Goal: Check status: Check status

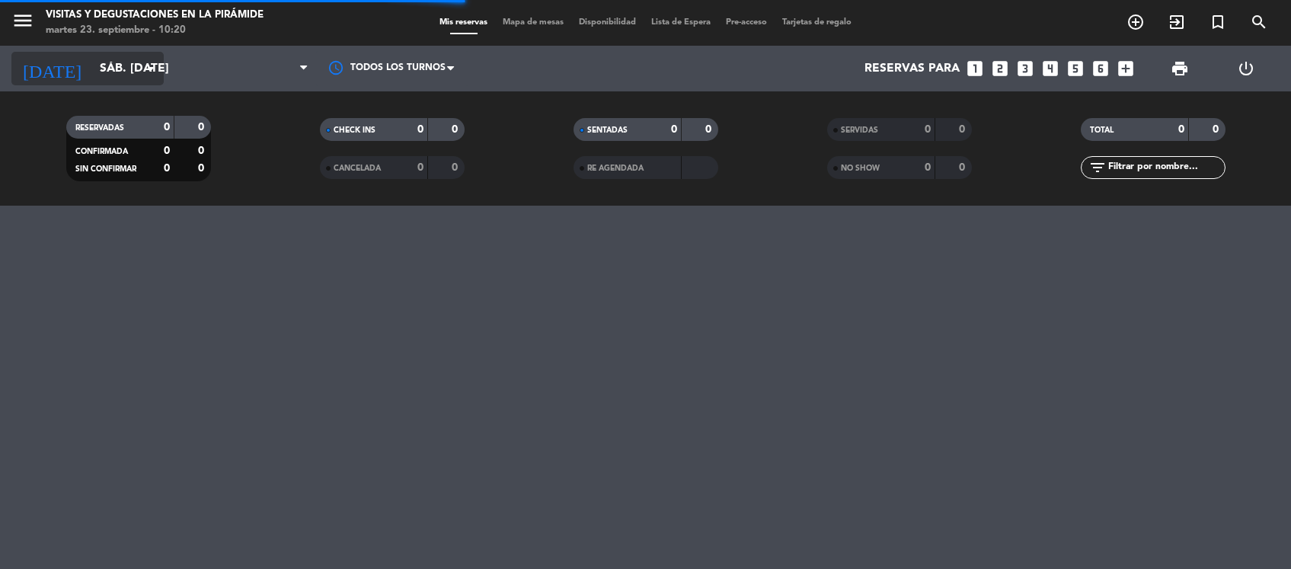
drag, startPoint x: 0, startPoint y: 0, endPoint x: 139, endPoint y: 67, distance: 154.6
click at [139, 67] on input "sáb. 20 sep." at bounding box center [172, 69] width 161 height 30
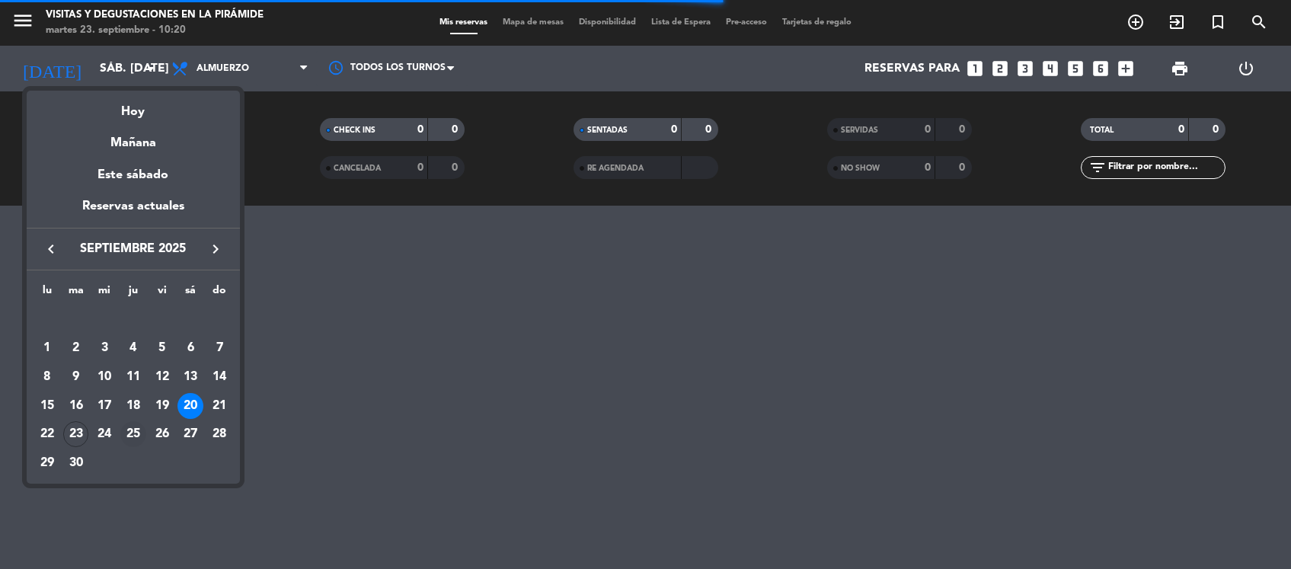
click at [134, 431] on div "25" at bounding box center [133, 434] width 26 height 26
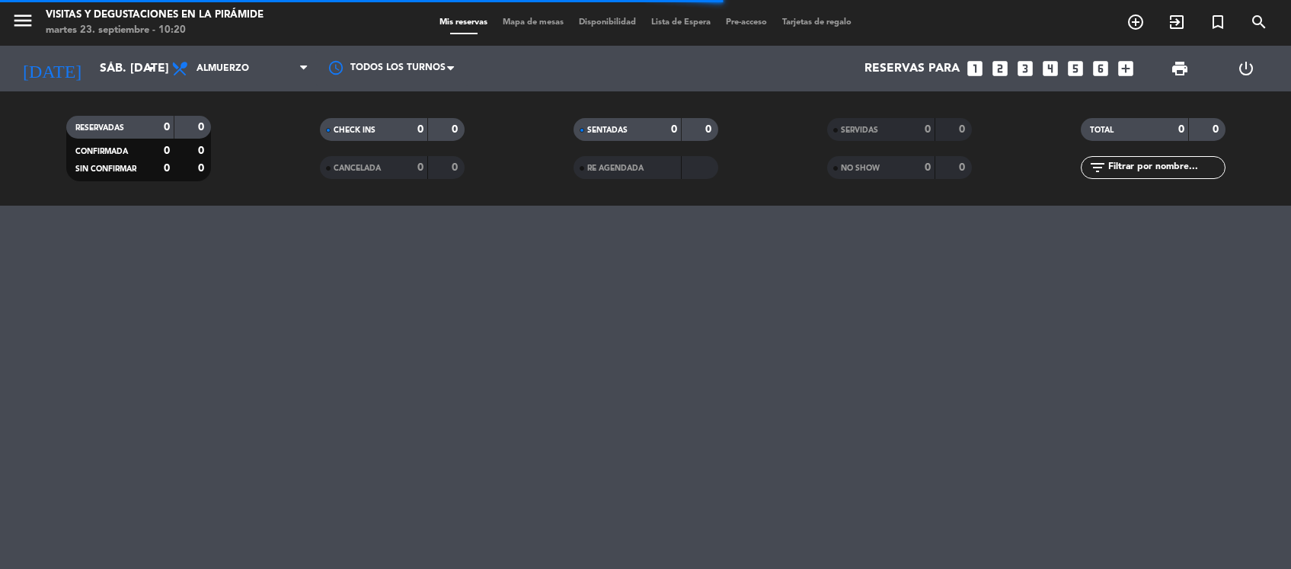
type input "[DEMOGRAPHIC_DATA] [DATE]"
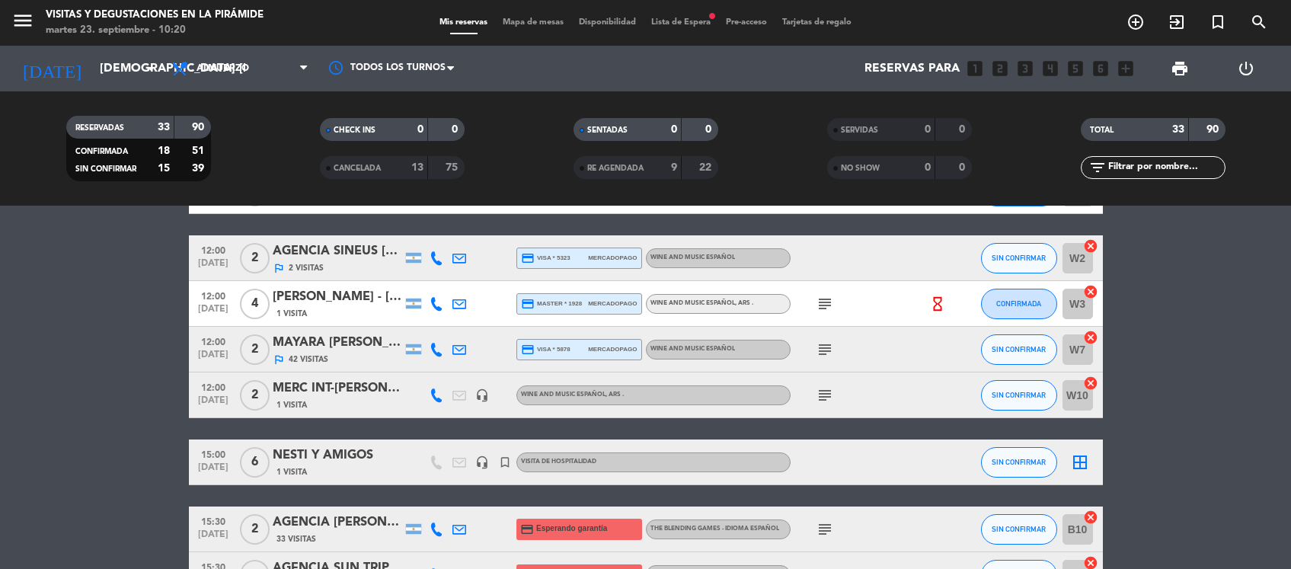
scroll to position [1047, 0]
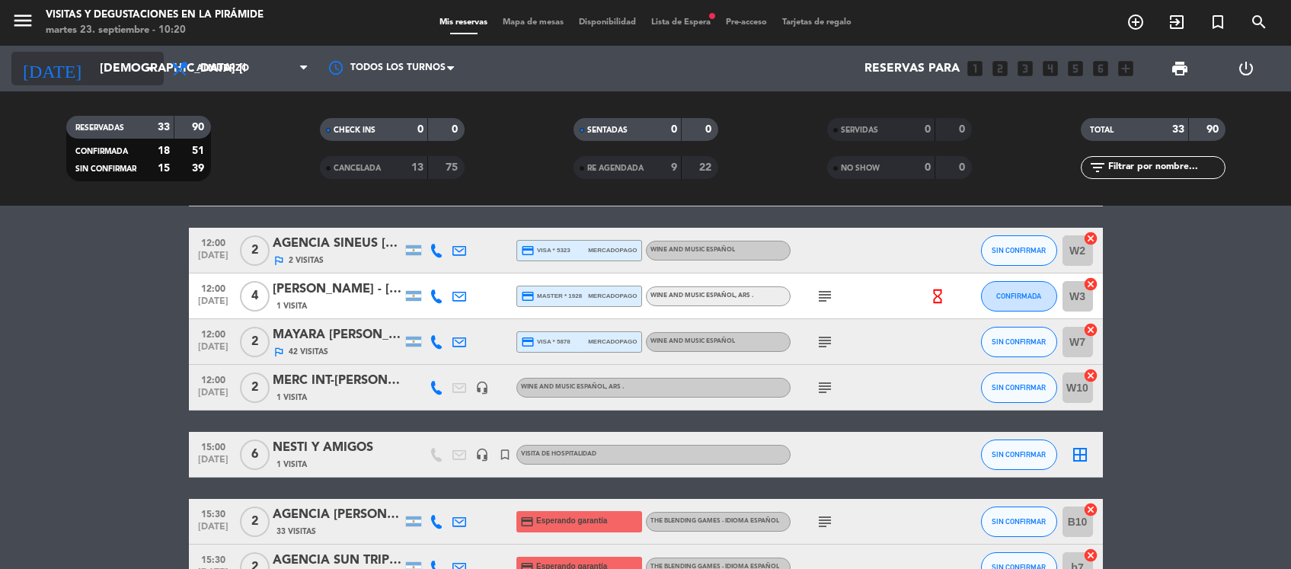
click at [138, 59] on input "[DEMOGRAPHIC_DATA] [DATE]" at bounding box center [172, 69] width 161 height 30
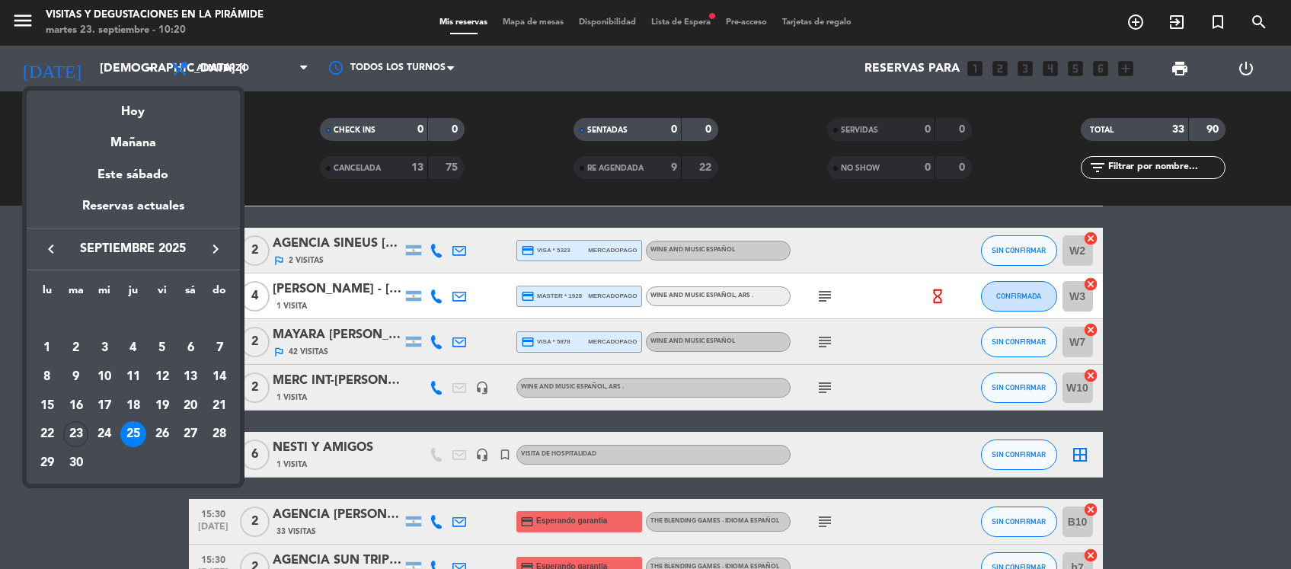
click at [133, 434] on div "25" at bounding box center [133, 434] width 26 height 26
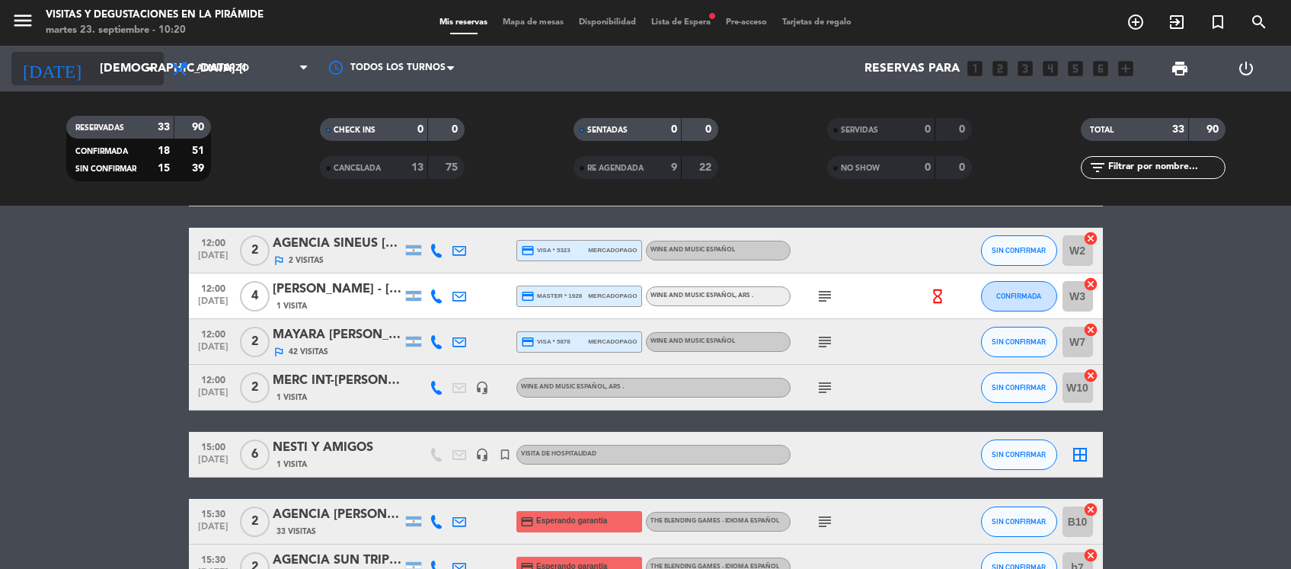
click at [155, 61] on icon "arrow_drop_down" at bounding box center [151, 68] width 18 height 18
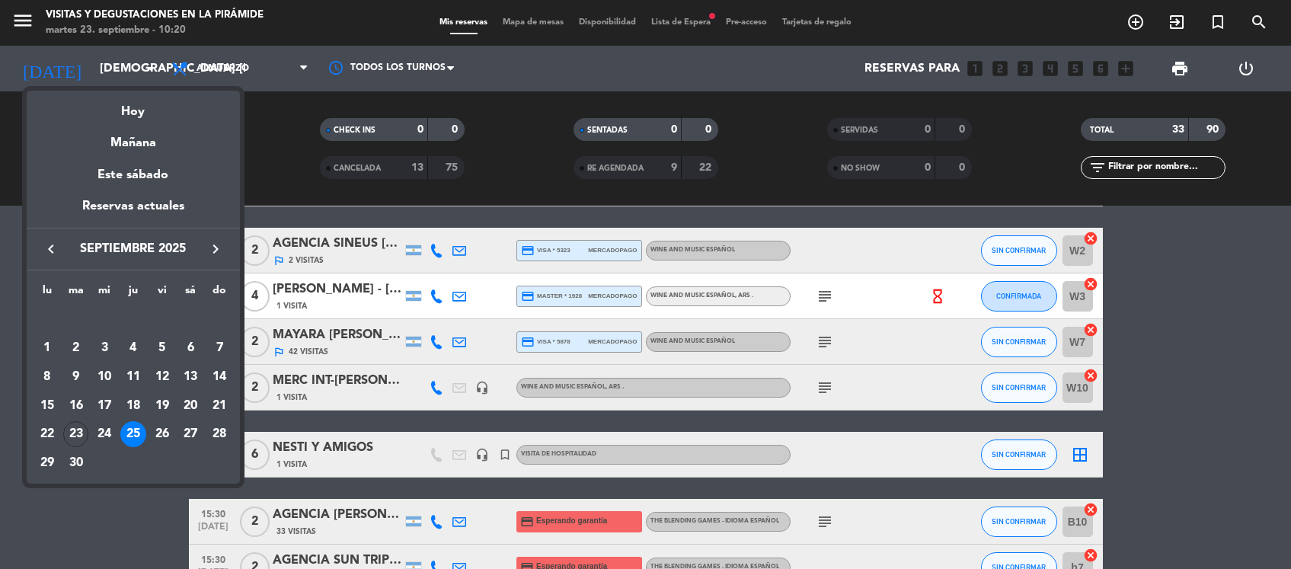
click at [133, 439] on div "25" at bounding box center [133, 434] width 26 height 26
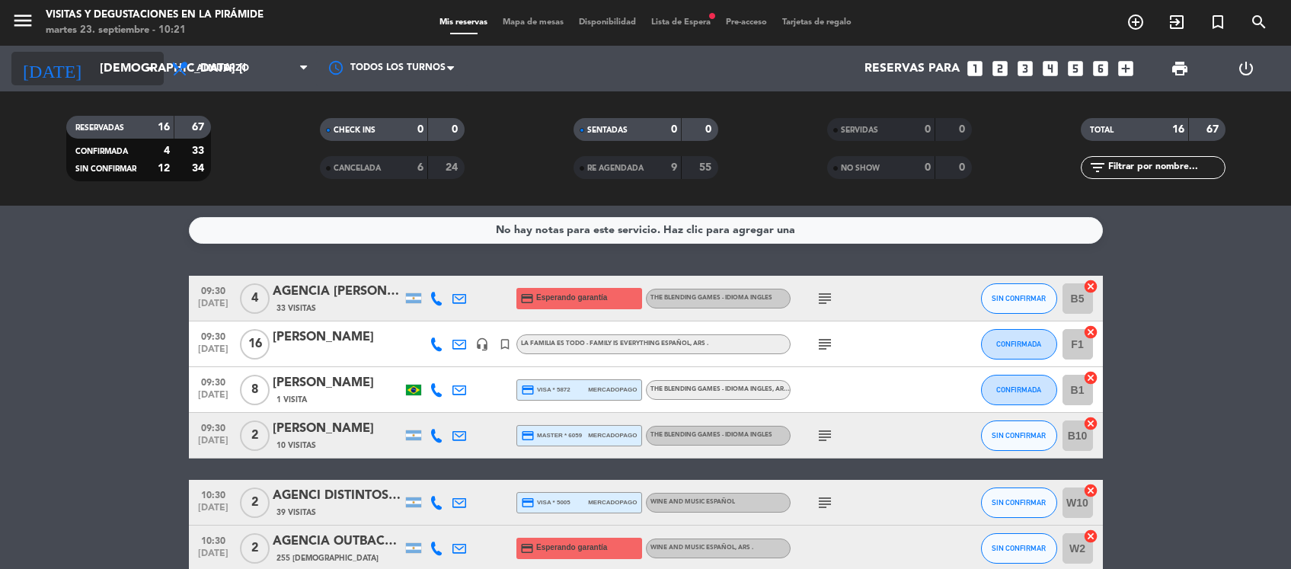
click at [111, 73] on input "[DEMOGRAPHIC_DATA] [DATE]" at bounding box center [172, 69] width 161 height 30
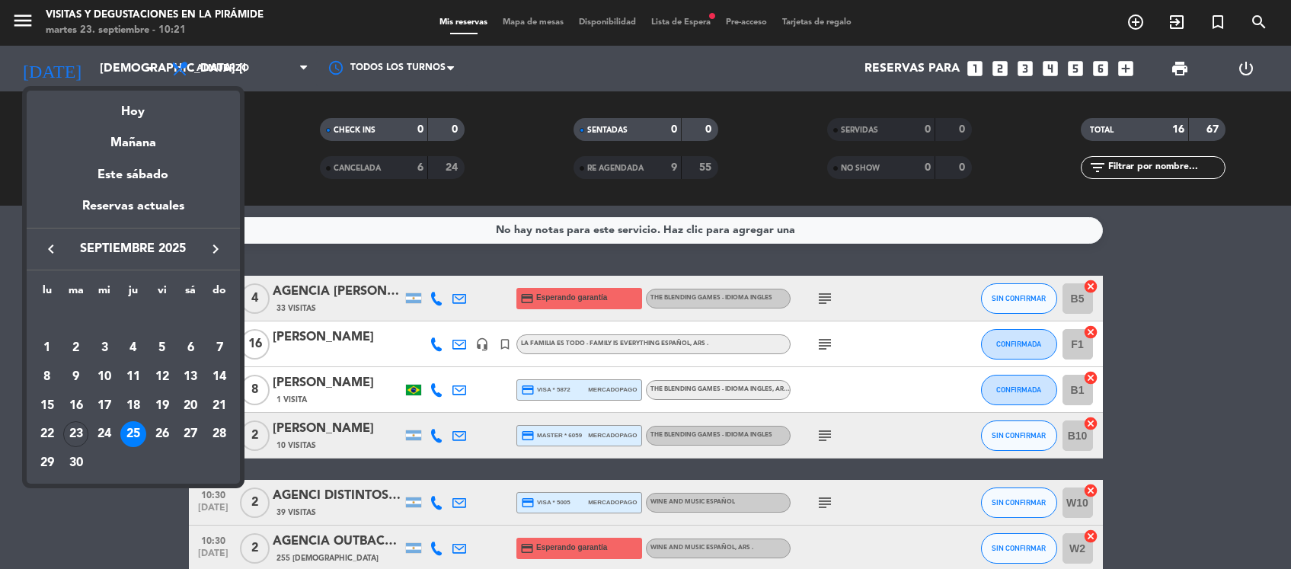
click at [138, 423] on div "25" at bounding box center [133, 434] width 26 height 26
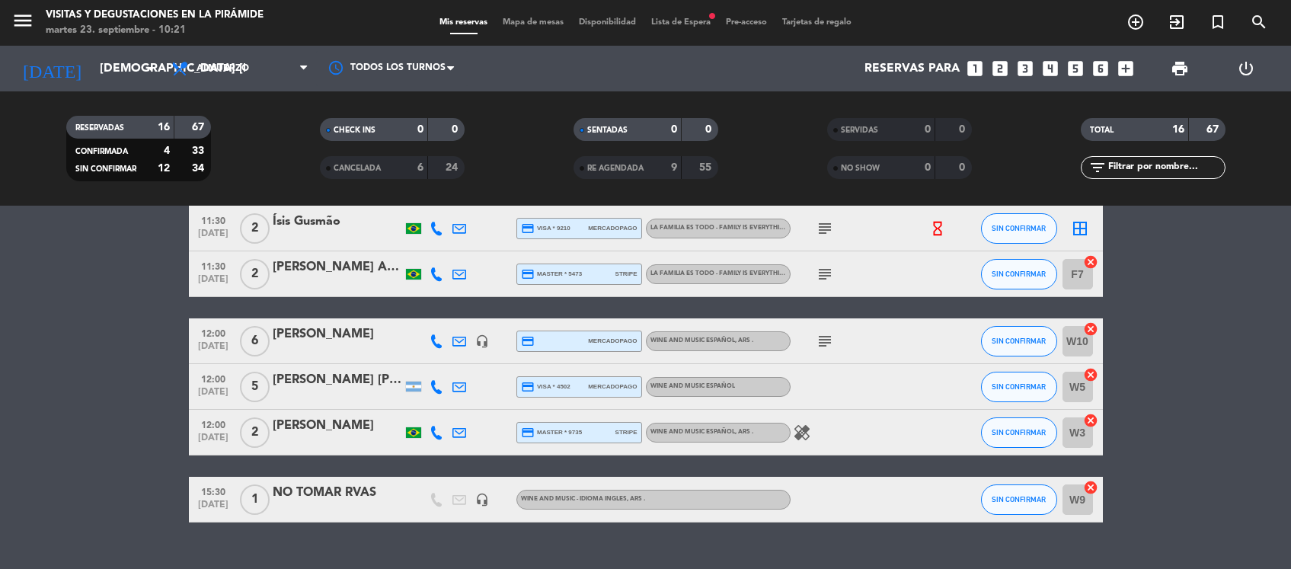
scroll to position [599, 0]
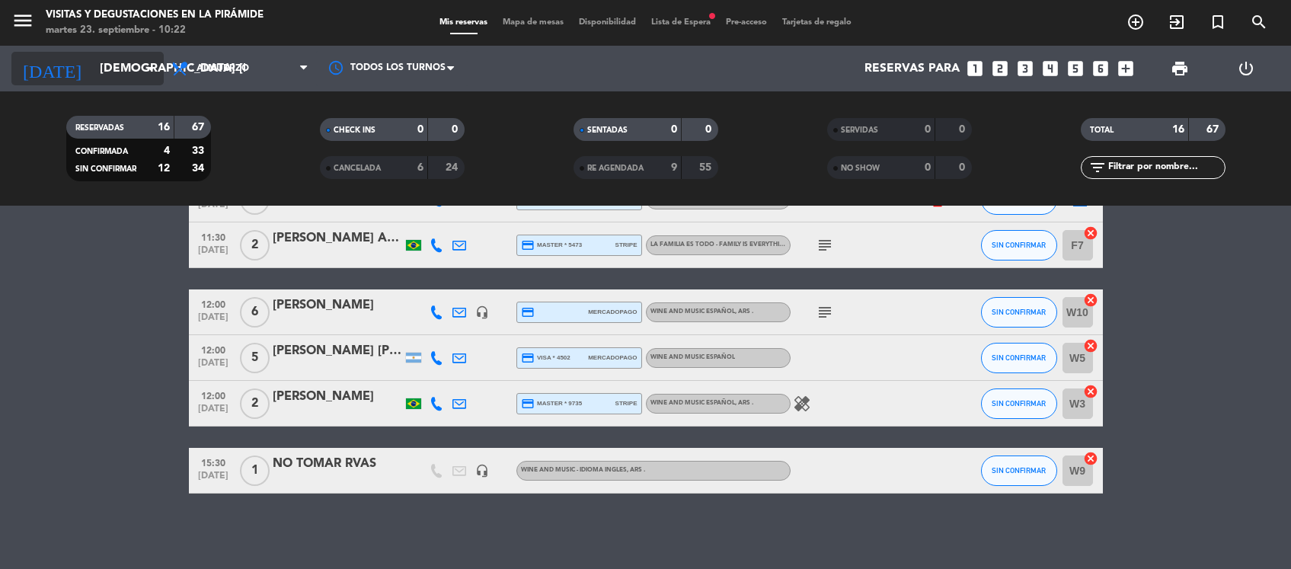
click at [92, 81] on input "[DEMOGRAPHIC_DATA] [DATE]" at bounding box center [172, 69] width 161 height 30
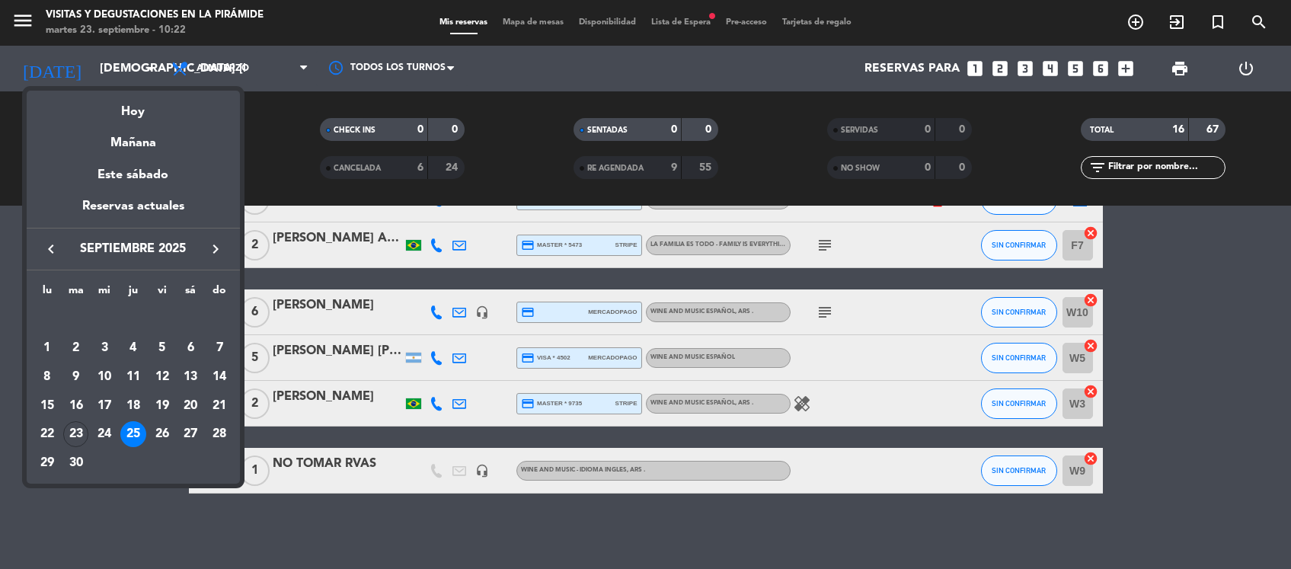
click at [164, 435] on div "26" at bounding box center [162, 434] width 26 height 26
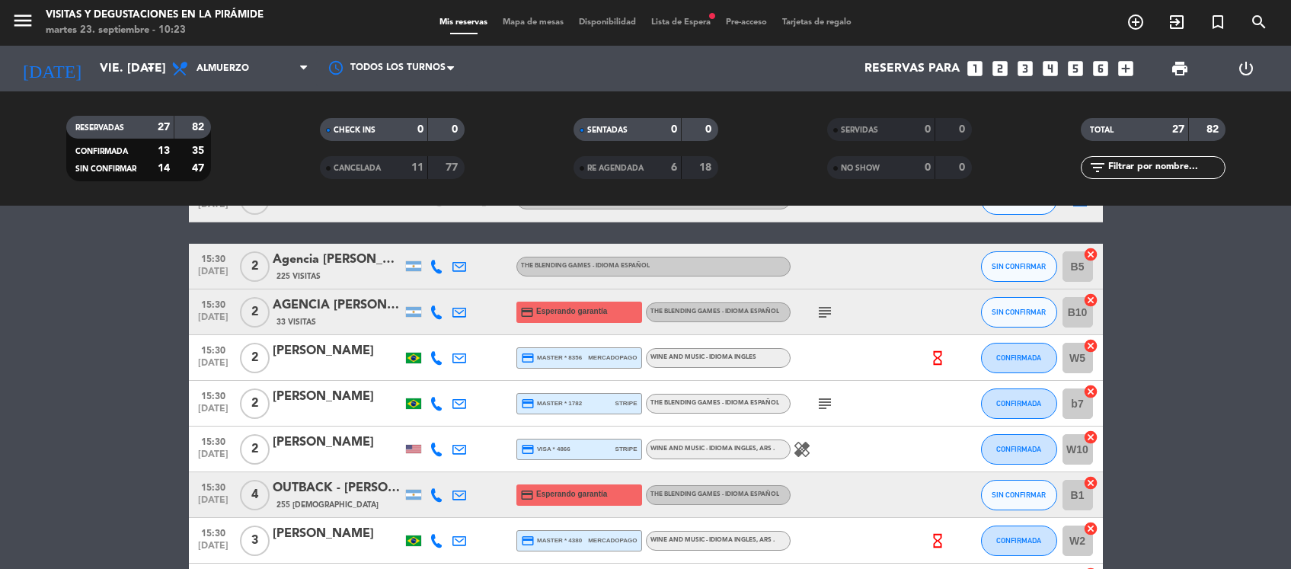
scroll to position [1123, 0]
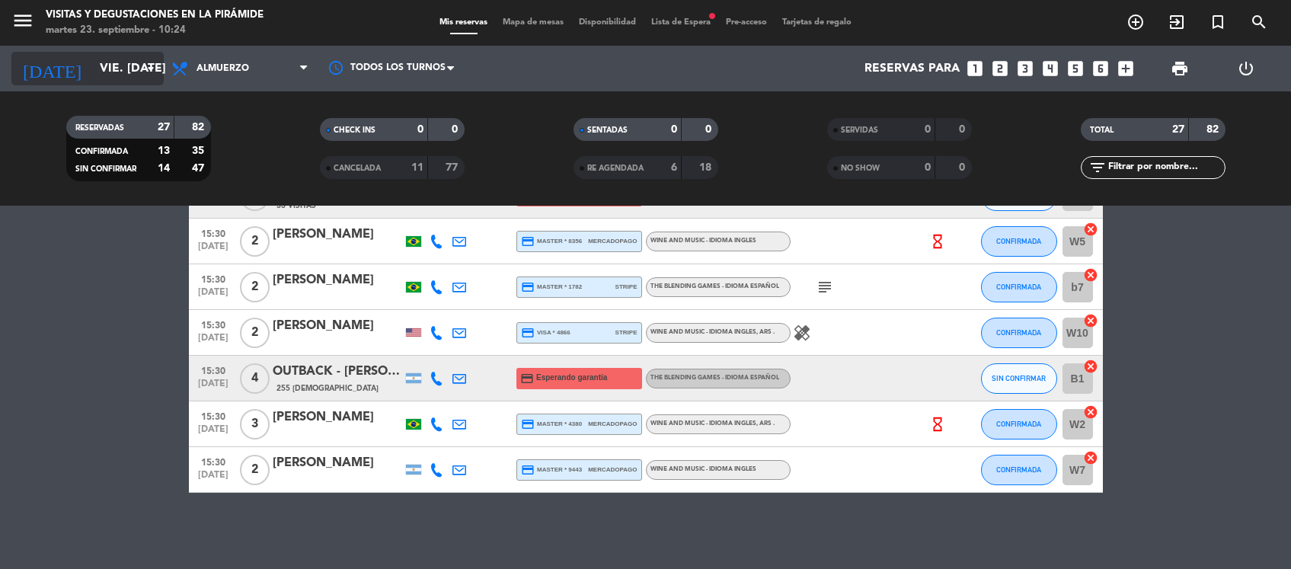
click at [139, 66] on input "vie. [DATE]" at bounding box center [172, 69] width 161 height 30
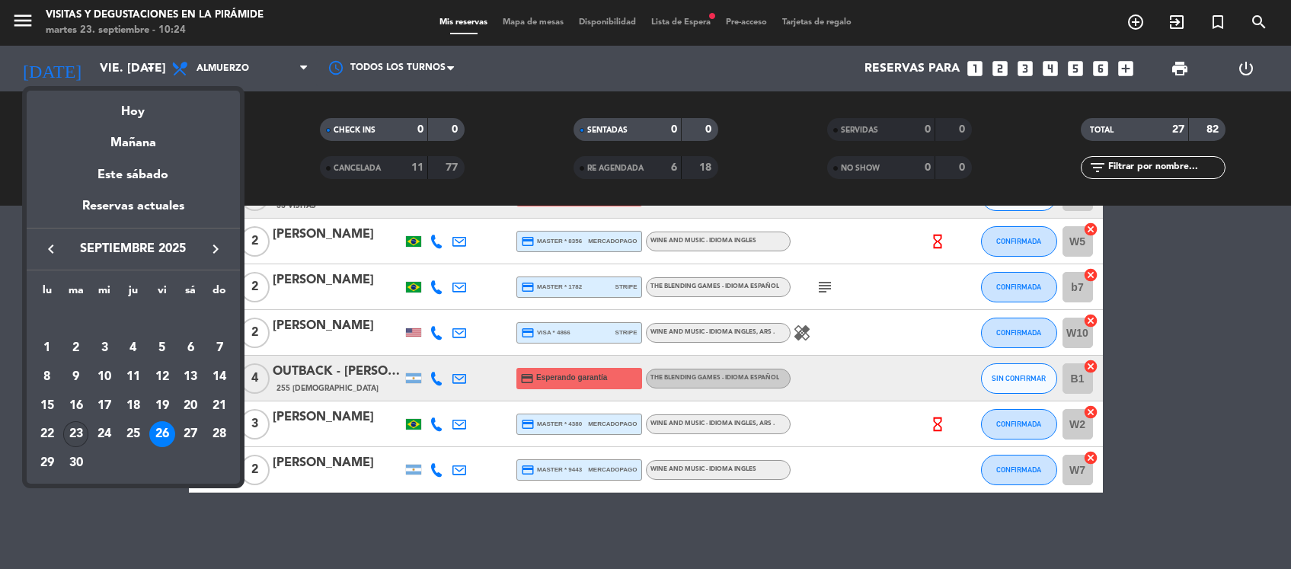
click at [77, 424] on div "23" at bounding box center [76, 434] width 26 height 26
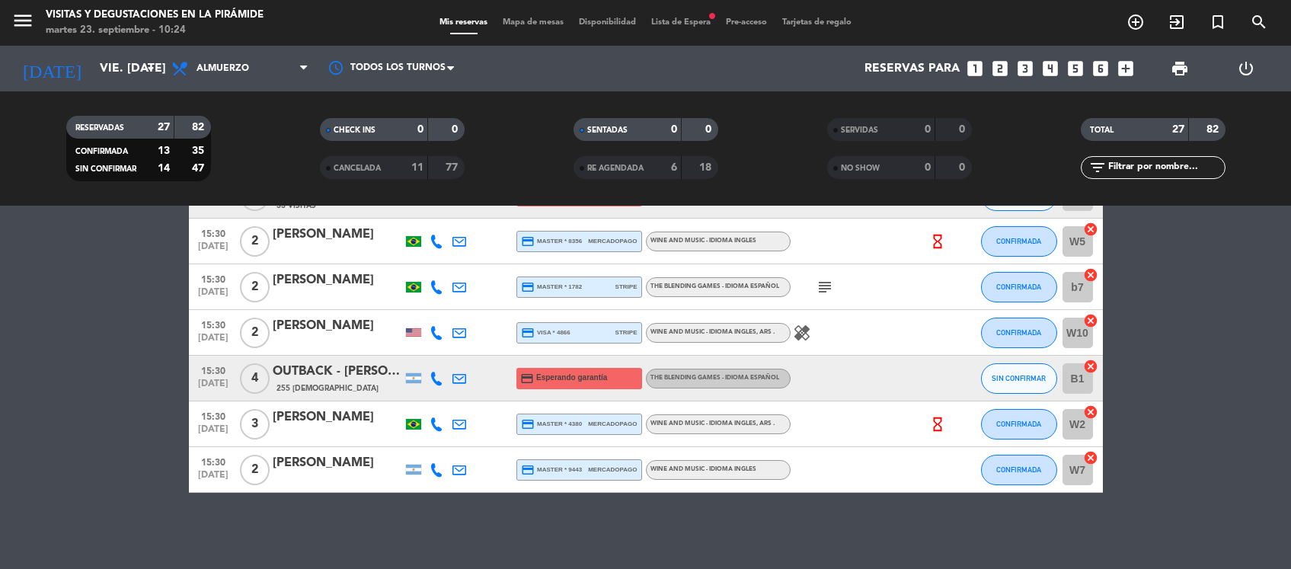
type input "[DATE] sep."
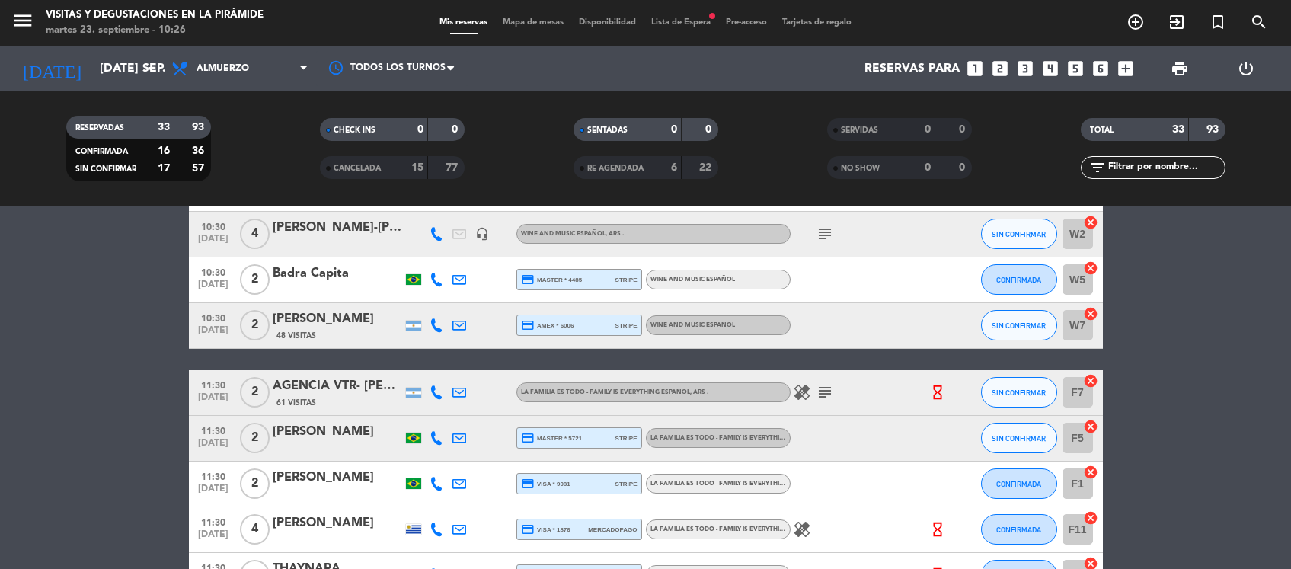
scroll to position [516, 0]
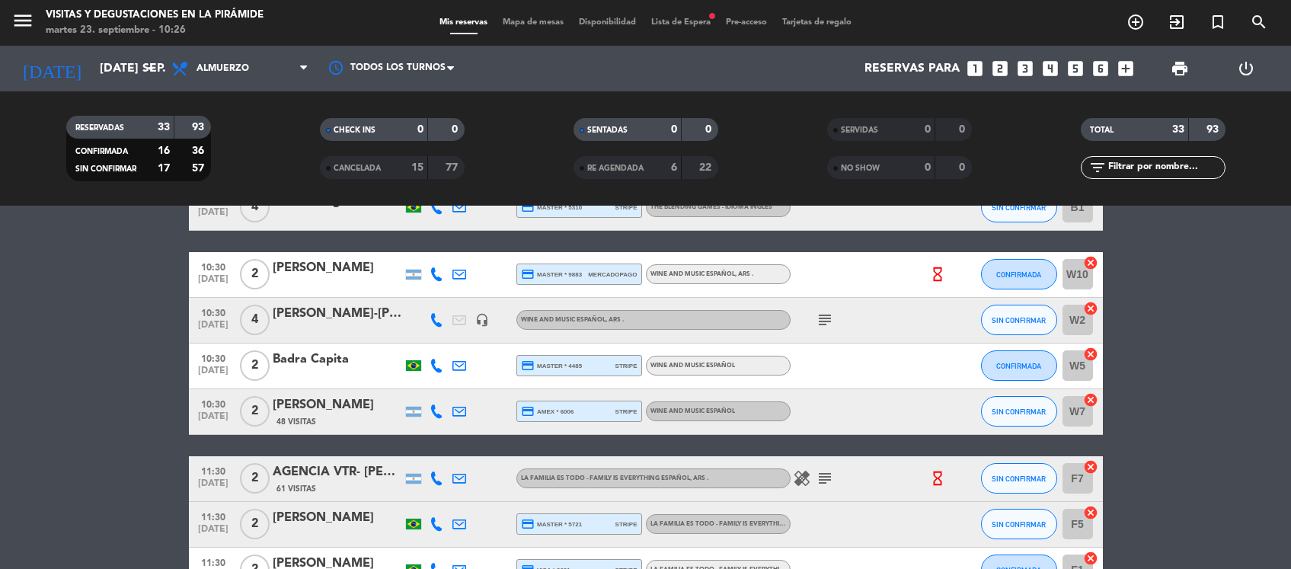
click at [334, 404] on div "[PERSON_NAME]" at bounding box center [337, 405] width 129 height 20
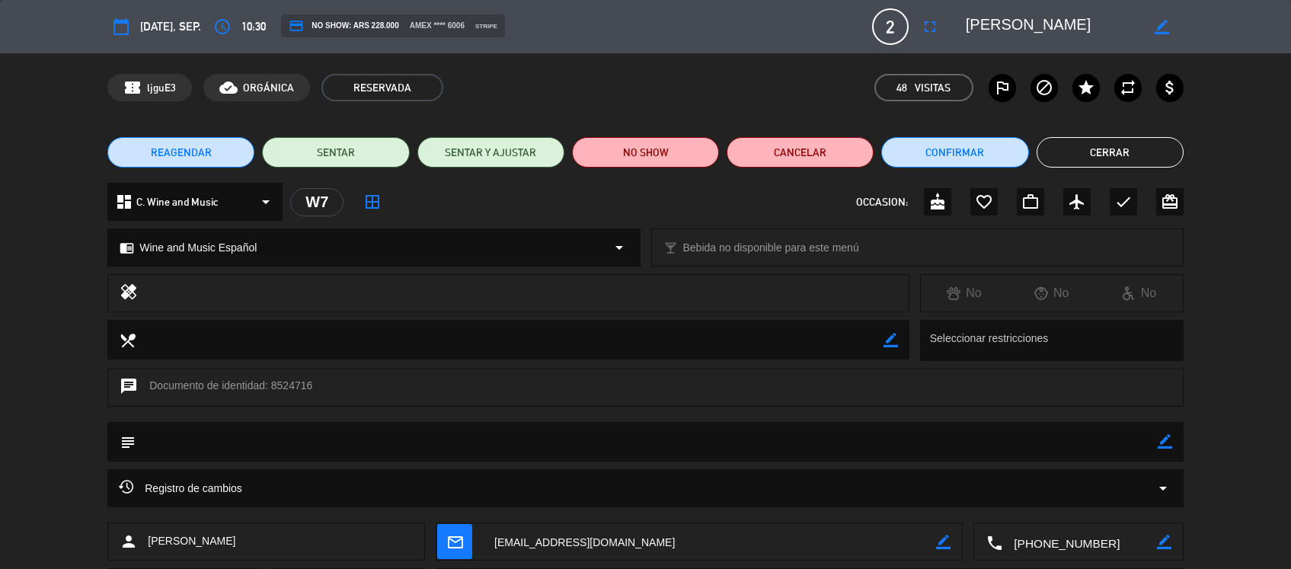
scroll to position [95, 0]
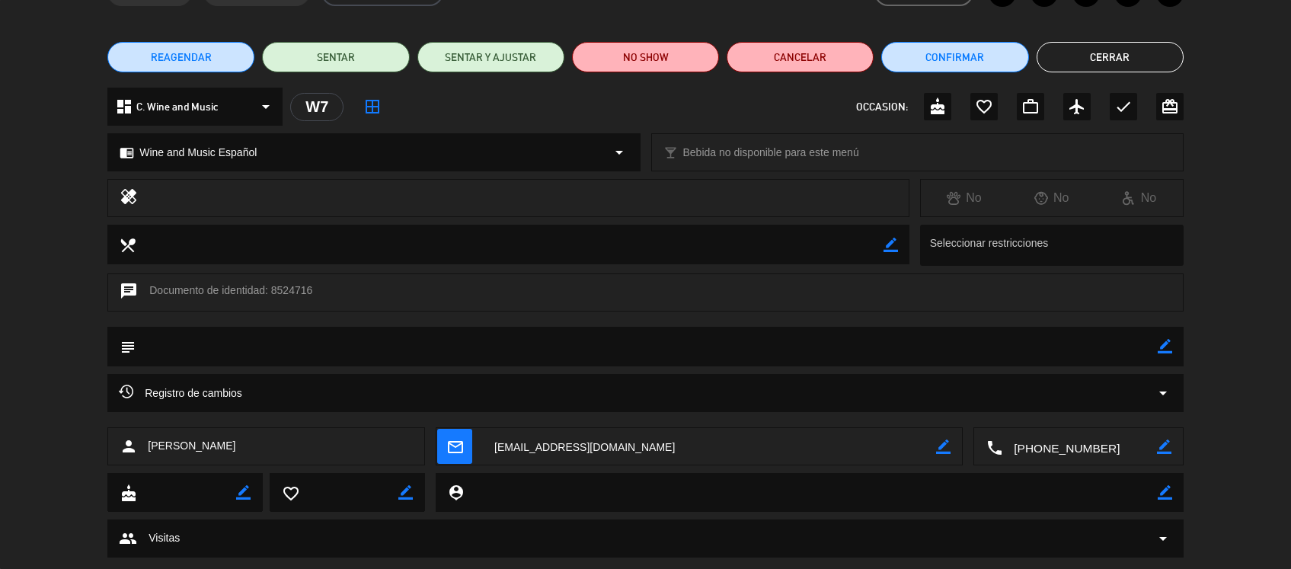
click at [535, 453] on textarea at bounding box center [709, 447] width 453 height 38
